Goal: Transaction & Acquisition: Purchase product/service

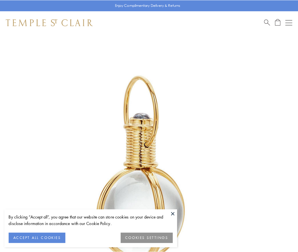
scroll to position [148, 0]
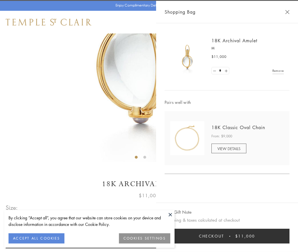
click at [227, 236] on button "Checkout $11,000" at bounding box center [227, 236] width 125 height 15
